Goal: Find contact information: Find contact information

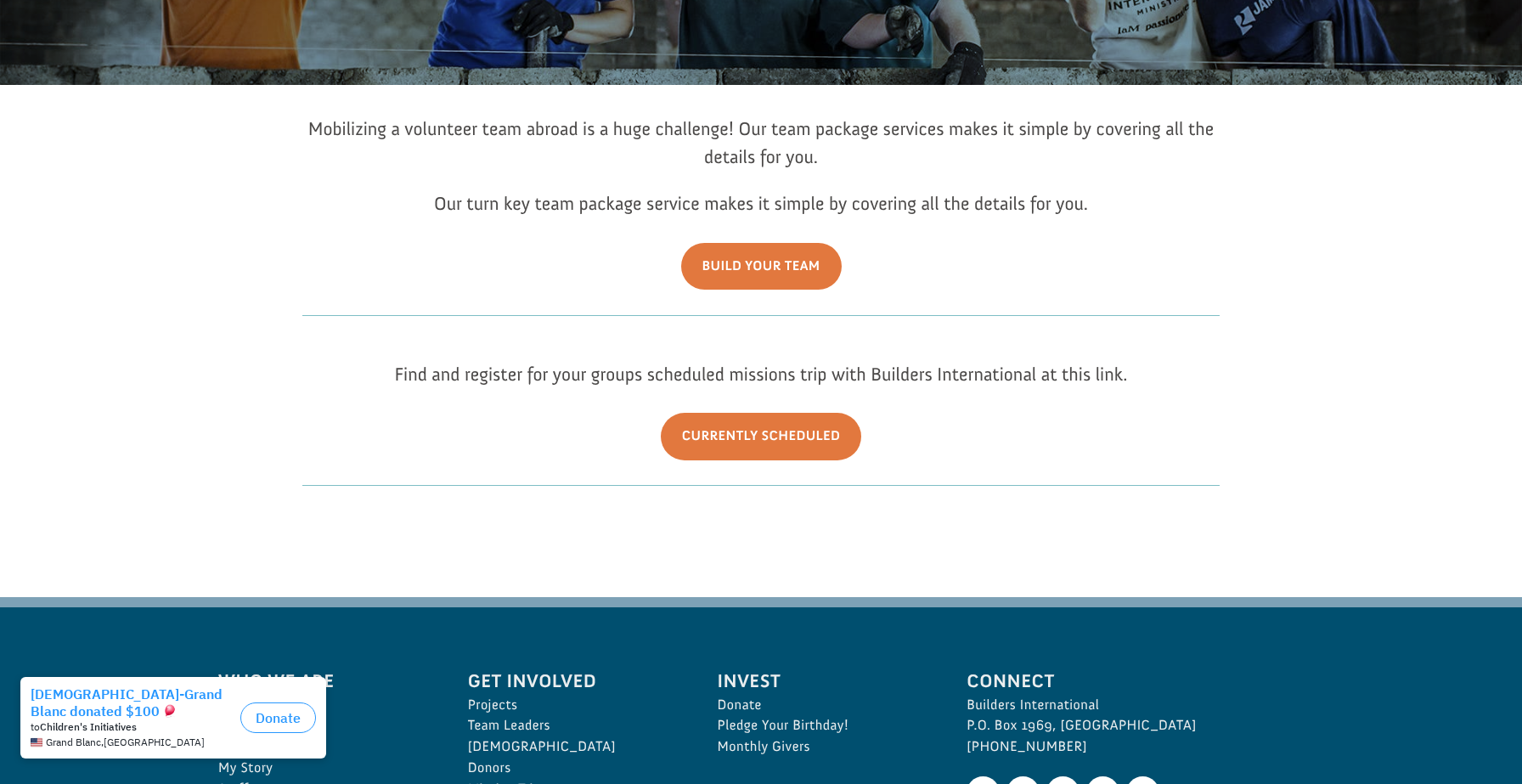
scroll to position [310, 0]
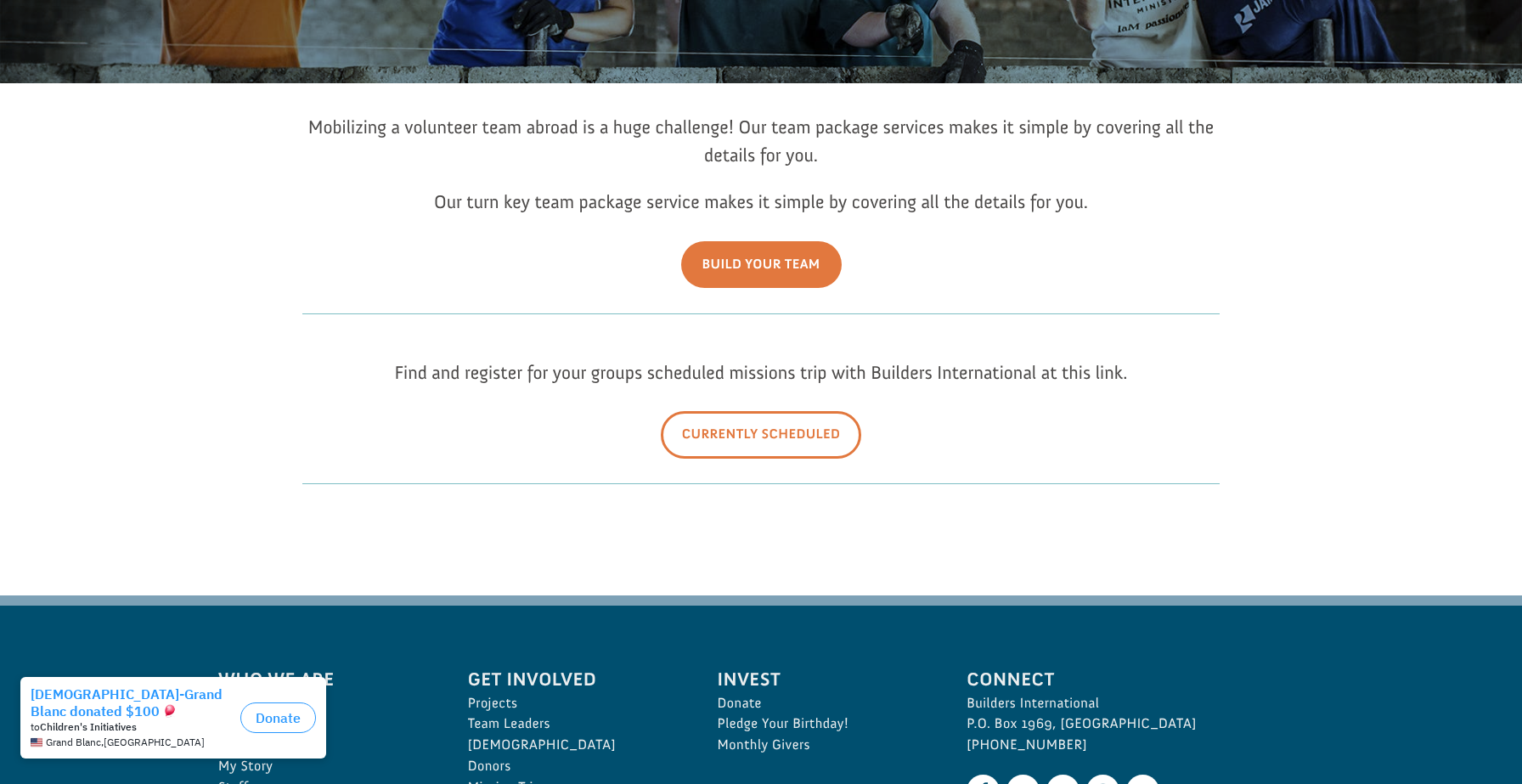
click at [772, 437] on link "Currently Scheduled" at bounding box center [761, 434] width 201 height 47
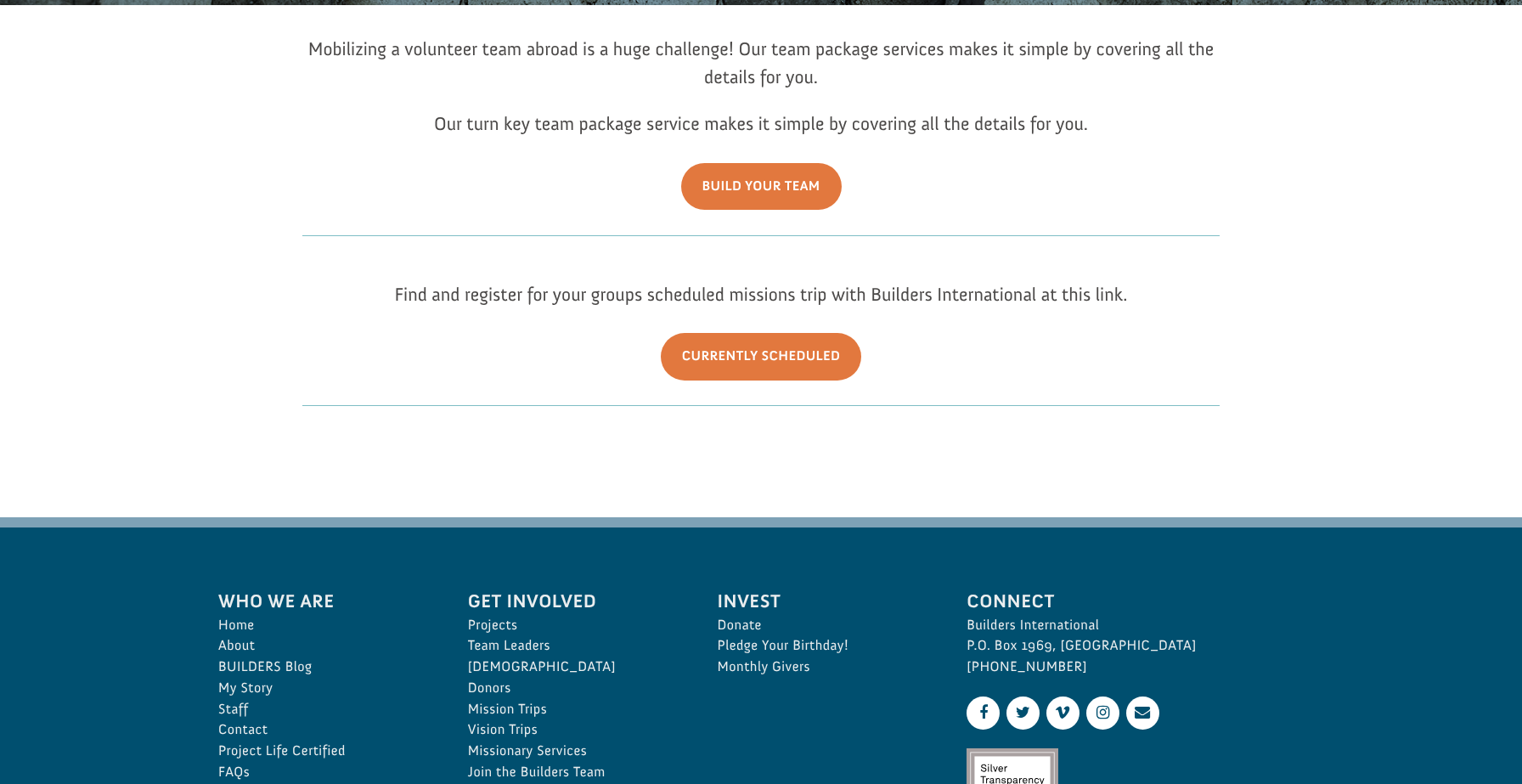
scroll to position [505, 0]
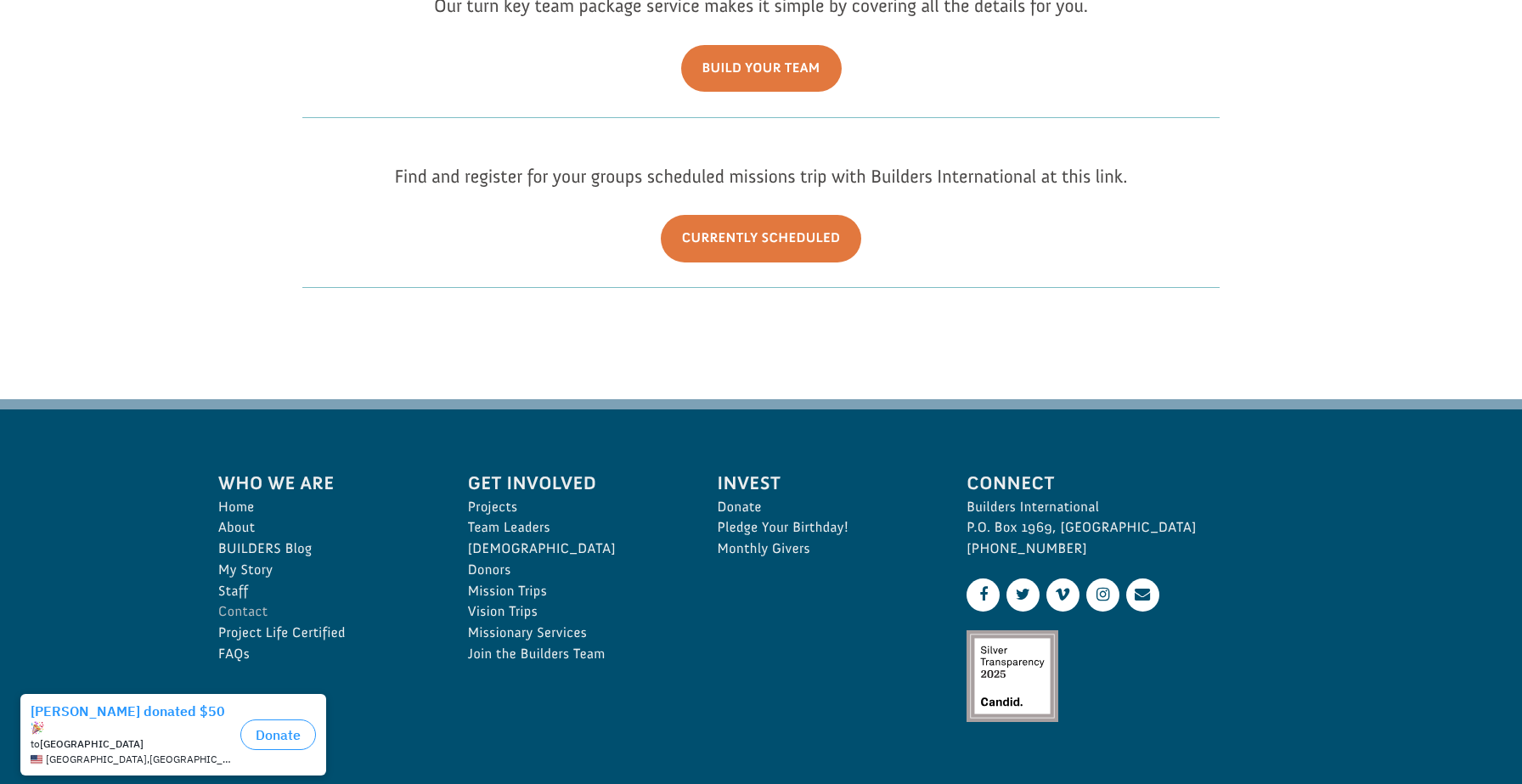
click at [243, 609] on link "Contact" at bounding box center [325, 611] width 213 height 21
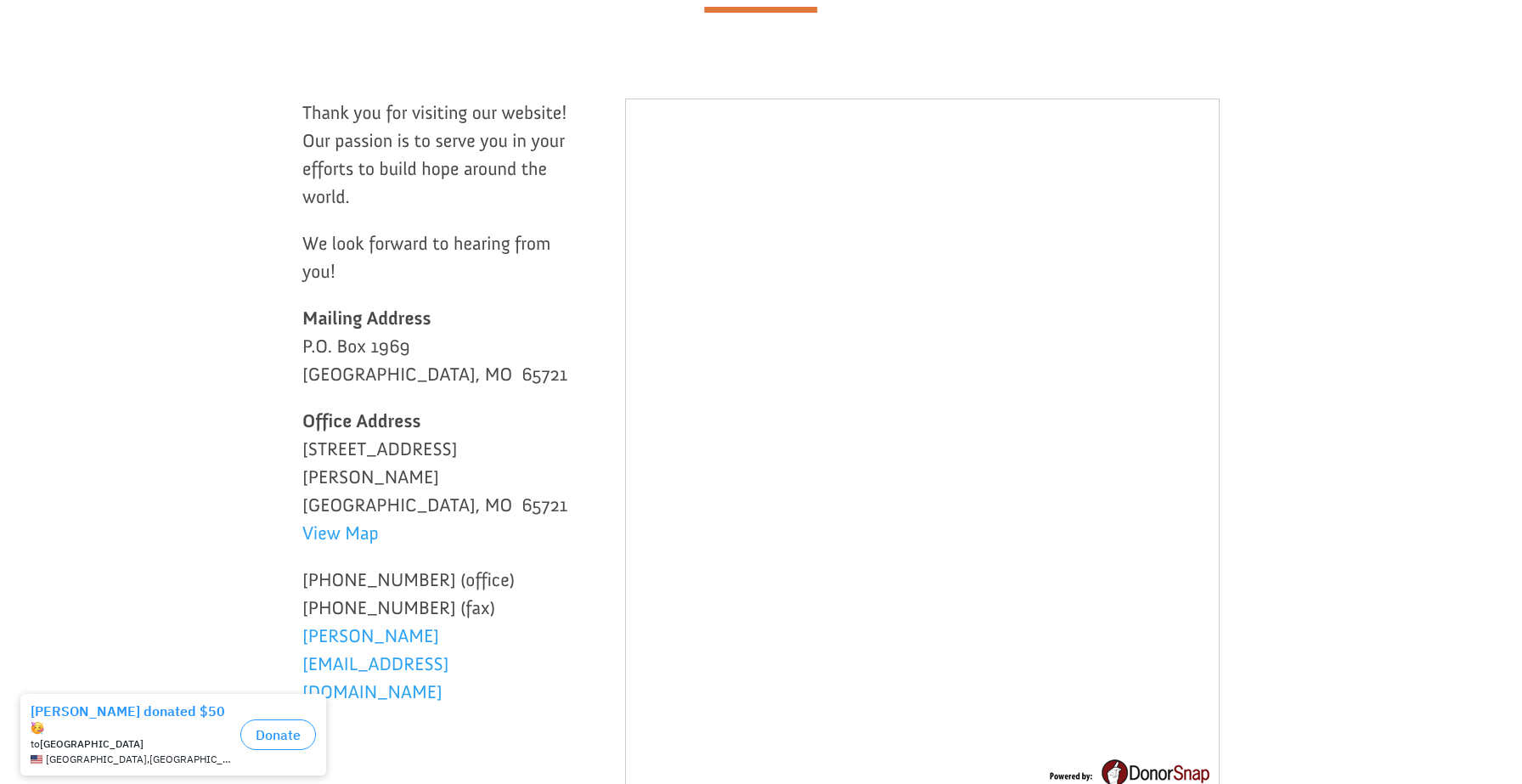
scroll to position [201, 0]
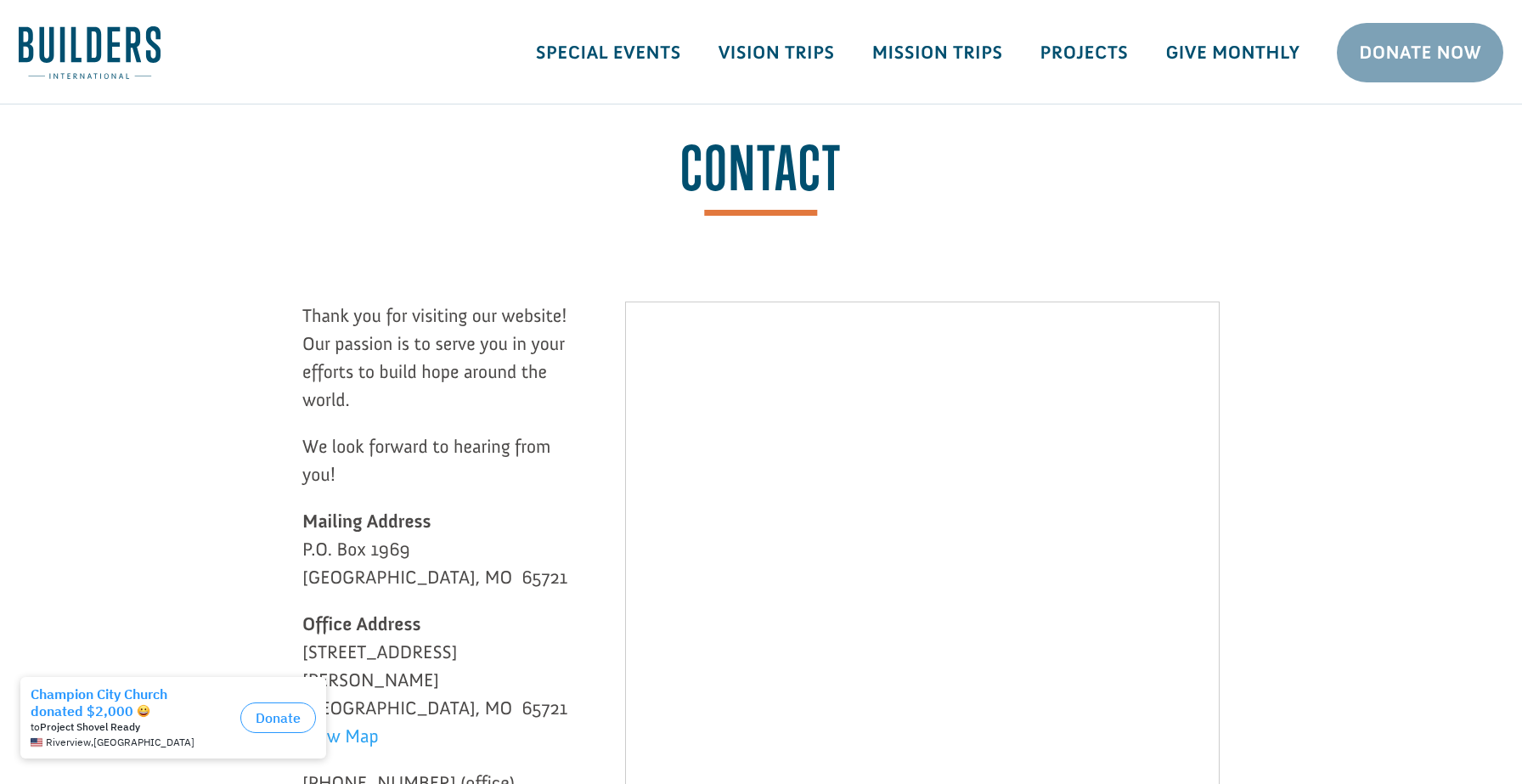
scroll to position [201, 0]
